Goal: Transaction & Acquisition: Purchase product/service

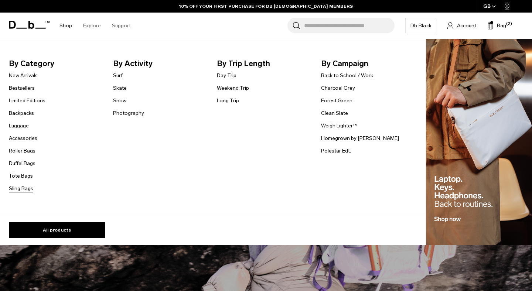
click at [29, 191] on link "Sling Bags" at bounding box center [21, 189] width 24 height 8
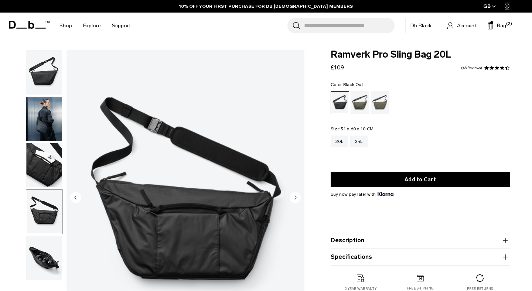
click at [37, 109] on img "button" at bounding box center [44, 119] width 36 height 44
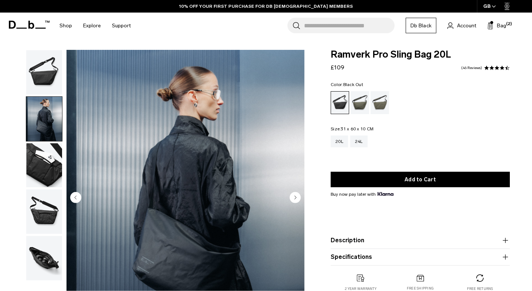
click at [40, 72] on img "button" at bounding box center [44, 72] width 36 height 44
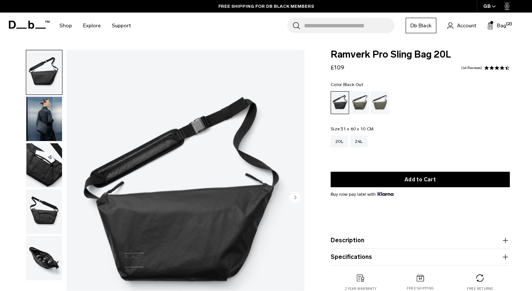
click at [45, 107] on img "button" at bounding box center [44, 119] width 36 height 44
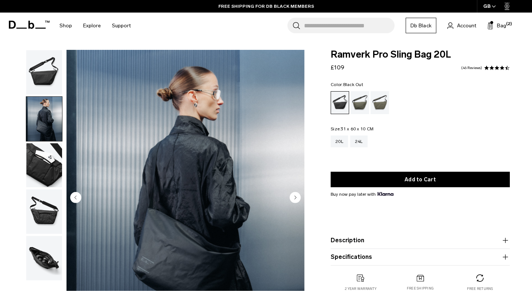
click at [54, 205] on img "button" at bounding box center [44, 212] width 36 height 44
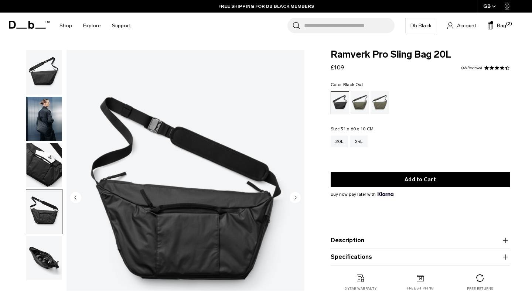
click at [42, 257] on img "button" at bounding box center [44, 258] width 36 height 44
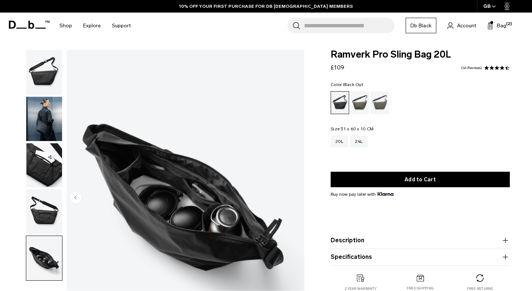
click at [45, 83] on img "button" at bounding box center [44, 72] width 36 height 44
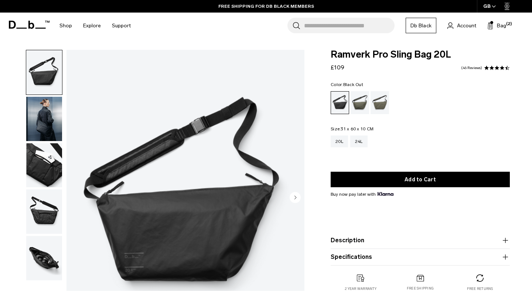
click at [49, 125] on img "button" at bounding box center [44, 119] width 36 height 44
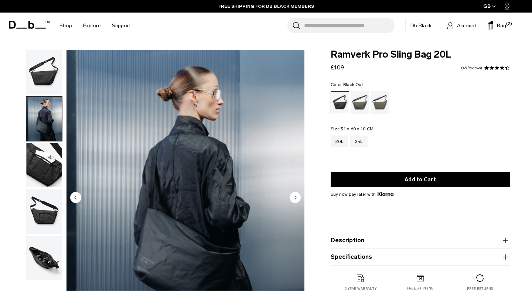
click at [49, 70] on img "button" at bounding box center [44, 72] width 36 height 44
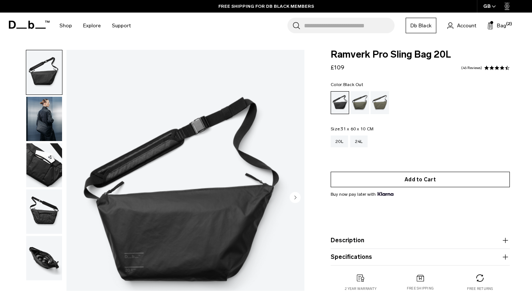
click at [388, 184] on button "Add to Cart" at bounding box center [420, 180] width 179 height 16
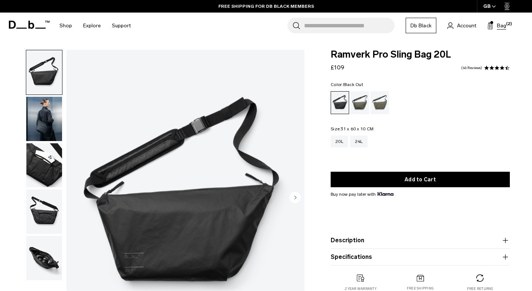
click at [502, 26] on span "Bag" at bounding box center [501, 26] width 9 height 8
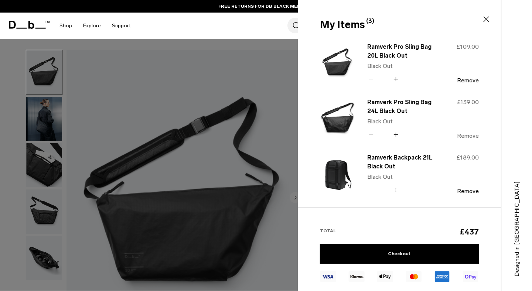
click at [463, 135] on button "Remove" at bounding box center [468, 136] width 22 height 7
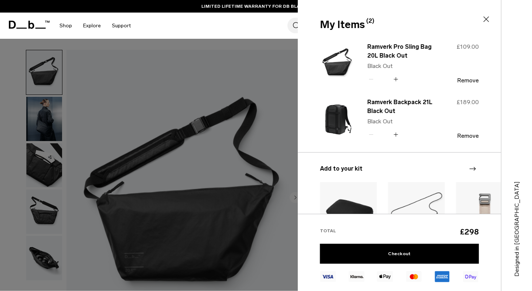
click at [486, 19] on icon at bounding box center [487, 20] width 6 height 6
